Goal: Register for event/course

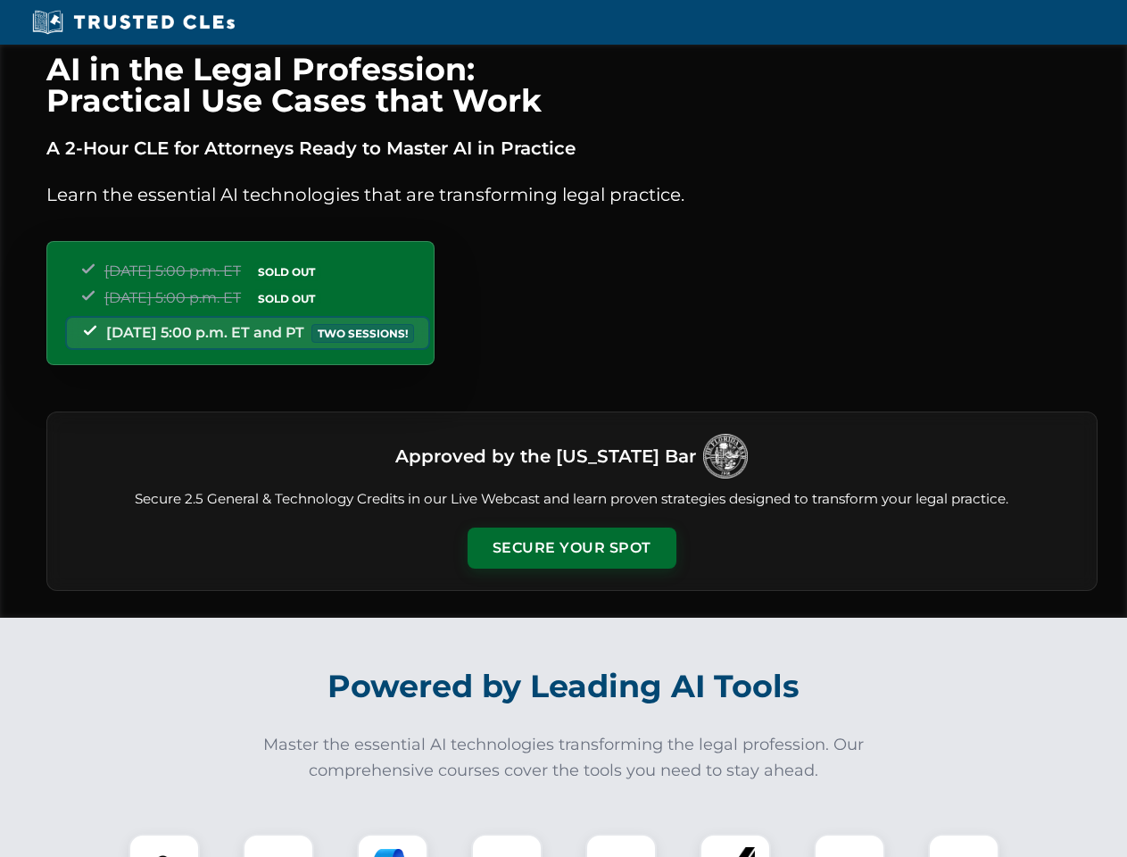
click at [571, 548] on button "Secure Your Spot" at bounding box center [572, 547] width 209 height 41
click at [164, 845] on img at bounding box center [164, 869] width 52 height 52
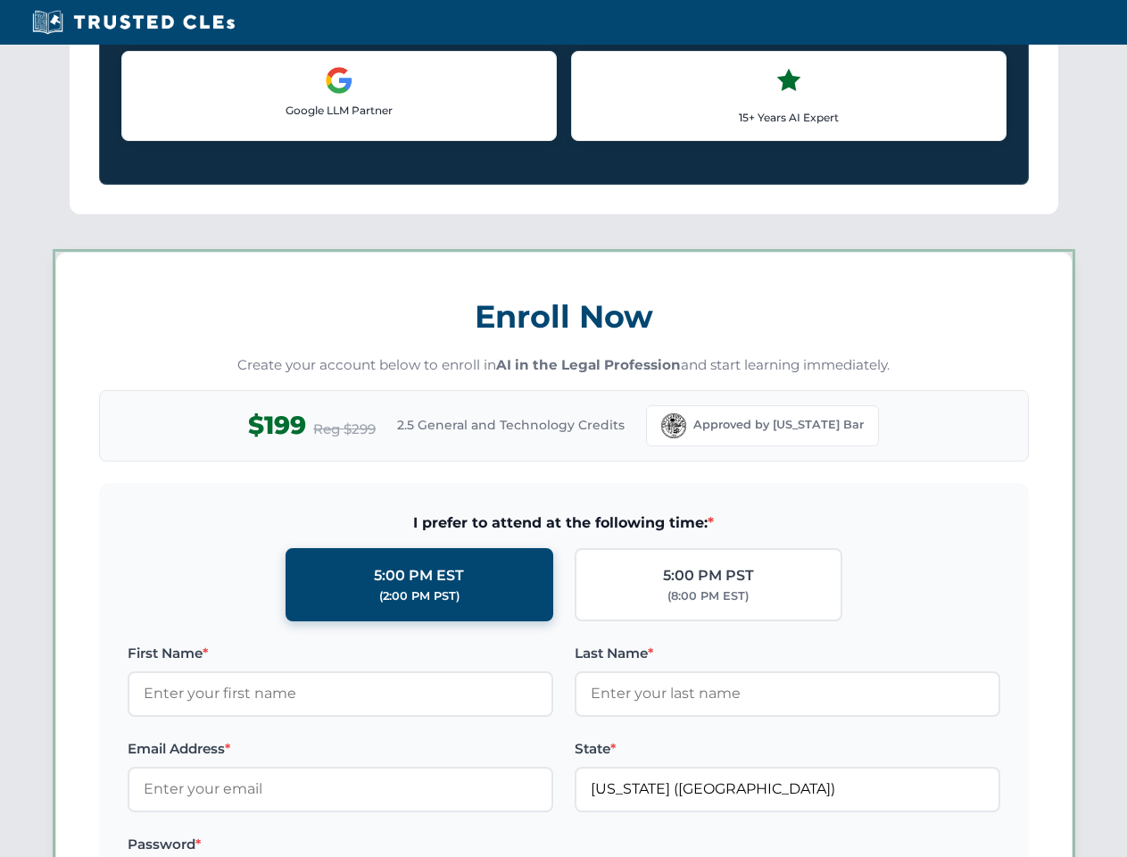
click at [393, 845] on label "Password *" at bounding box center [341, 844] width 426 height 21
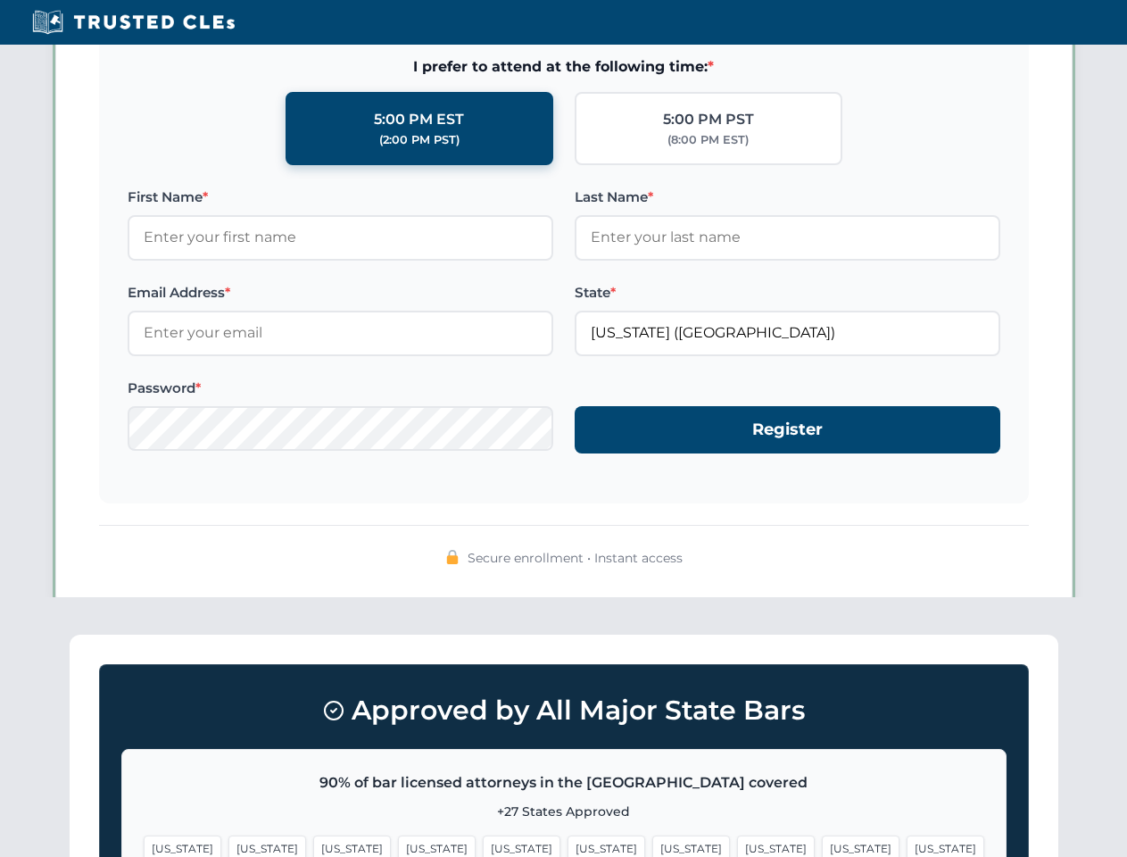
click at [822, 845] on span "[US_STATE]" at bounding box center [861, 848] width 78 height 26
